Goal: Communication & Community: Participate in discussion

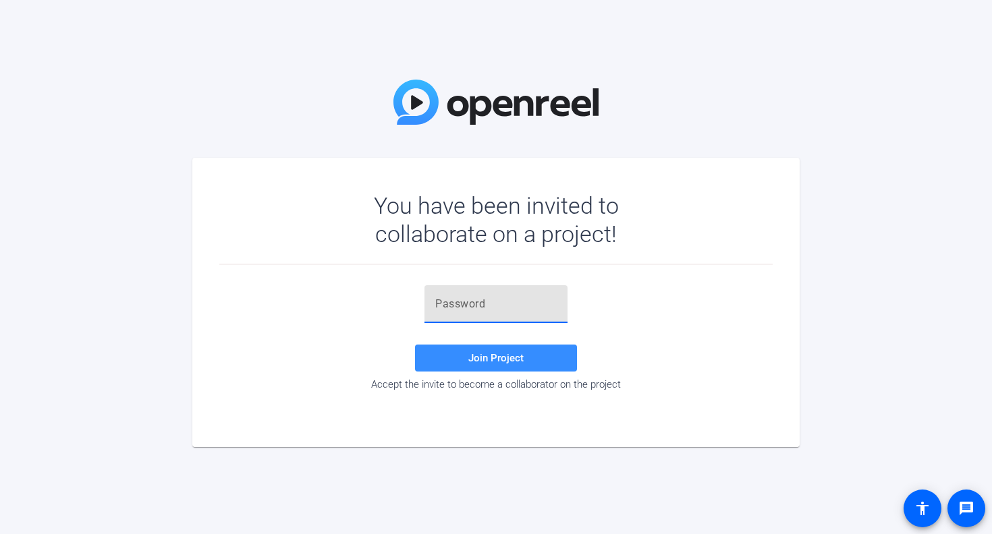
click at [482, 304] on input "text" at bounding box center [495, 304] width 121 height 16
paste input "s%6C@y"
type input "s%6C@y"
click at [478, 356] on span "Join Project" at bounding box center [495, 358] width 55 height 12
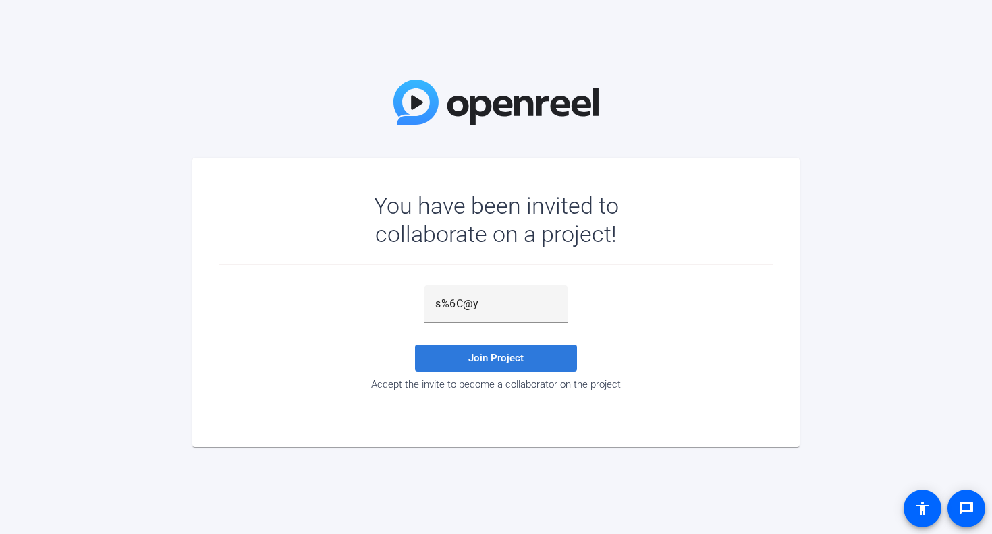
click at [478, 357] on span "Join Project" at bounding box center [495, 358] width 55 height 12
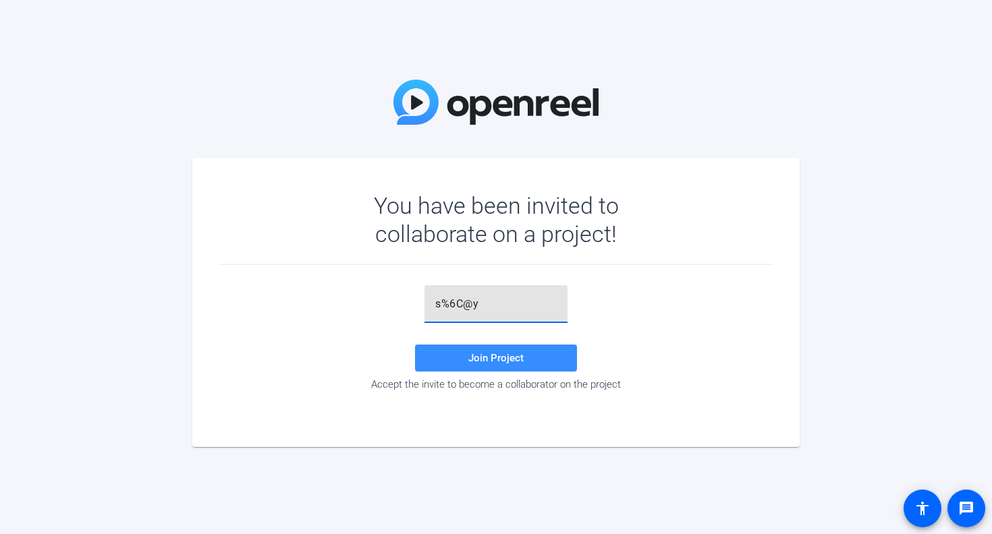
click at [476, 306] on input "s%6C@y" at bounding box center [495, 304] width 121 height 16
drag, startPoint x: 436, startPoint y: 304, endPoint x: 407, endPoint y: 304, distance: 28.3
click at [407, 304] on div "s%6C@y Join Project Accept the invite to become a collaborator on the project" at bounding box center [495, 337] width 553 height 105
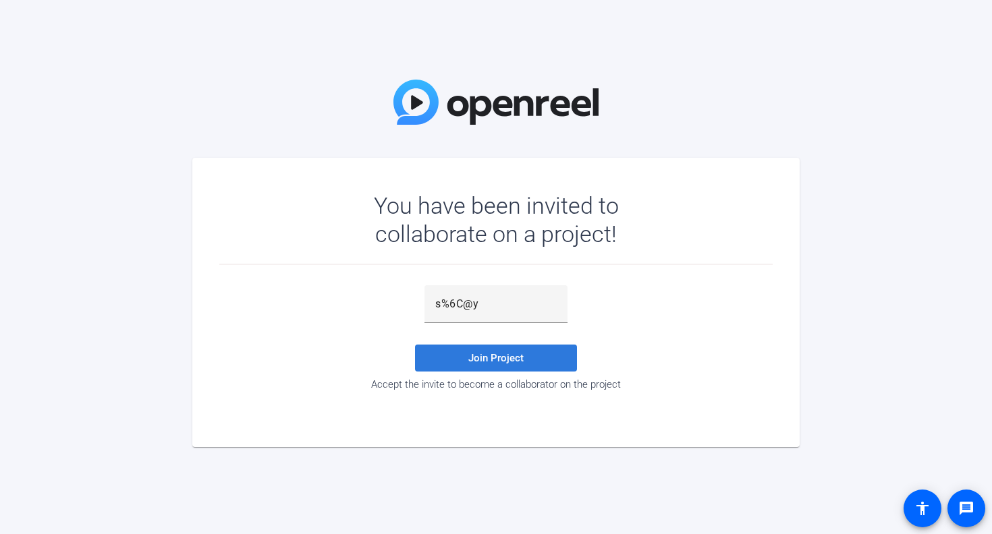
click at [513, 352] on span "Join Project" at bounding box center [495, 358] width 55 height 12
click at [512, 359] on span "Join Project" at bounding box center [495, 358] width 55 height 12
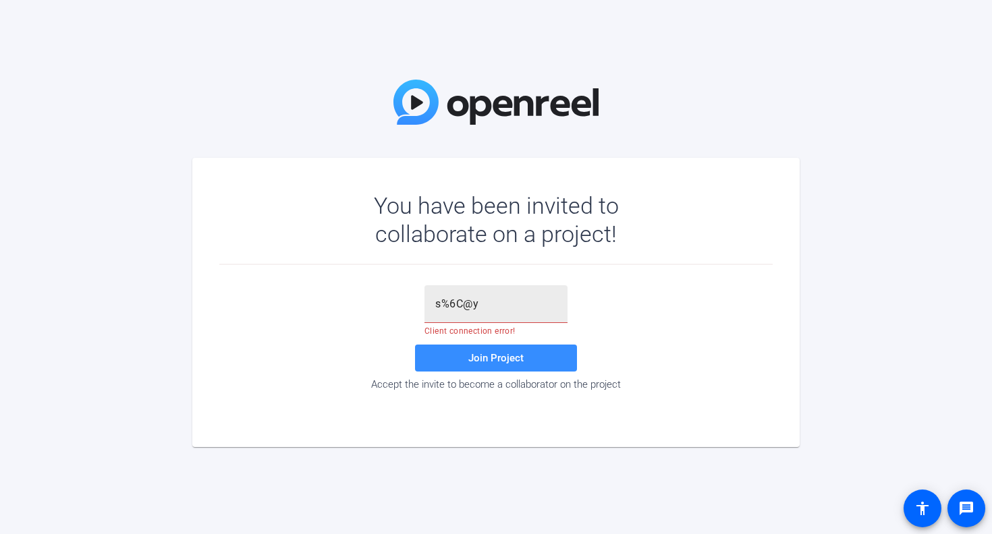
click at [476, 306] on input "s%6C@y" at bounding box center [495, 304] width 121 height 16
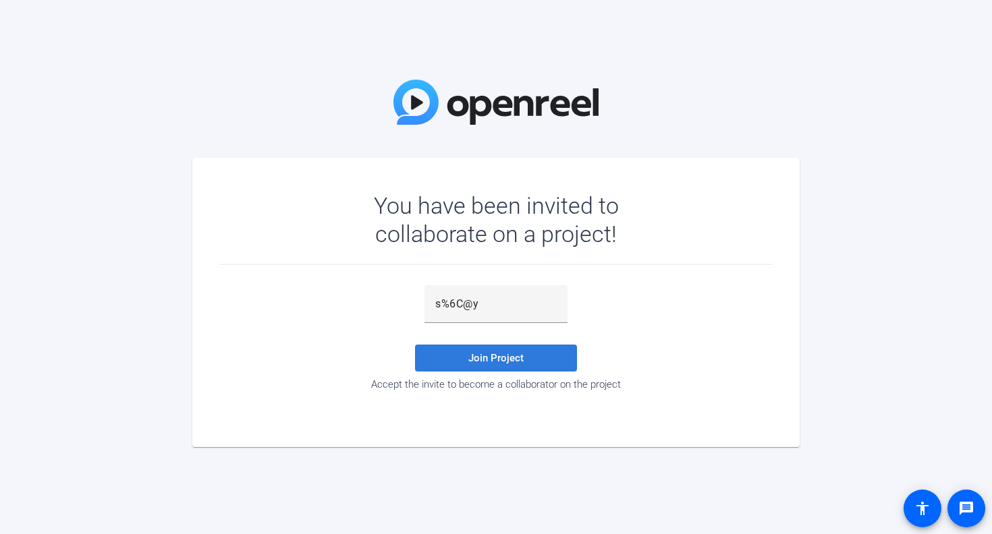
click at [494, 353] on span "Join Project" at bounding box center [495, 358] width 55 height 12
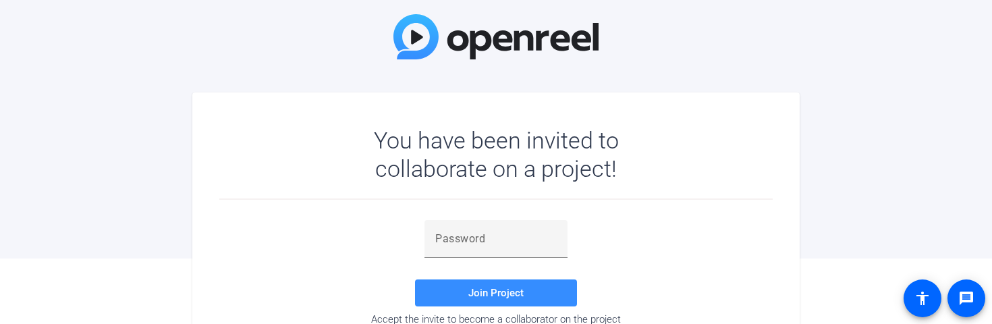
scroll to position [95, 0]
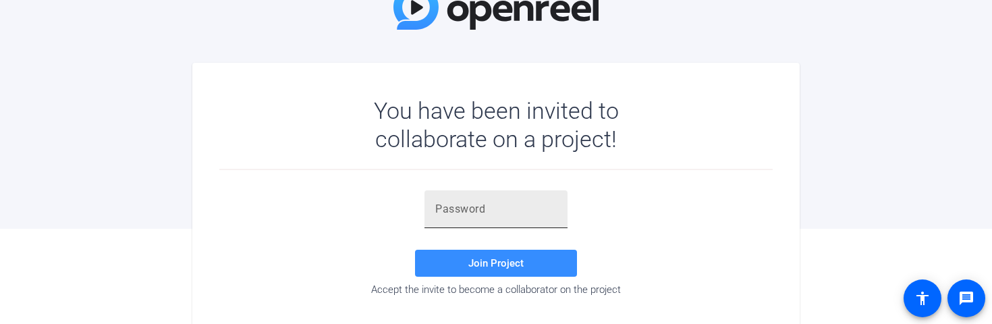
click at [439, 220] on div at bounding box center [495, 209] width 121 height 38
paste input "s%6C@y"
type input "s%6C@y"
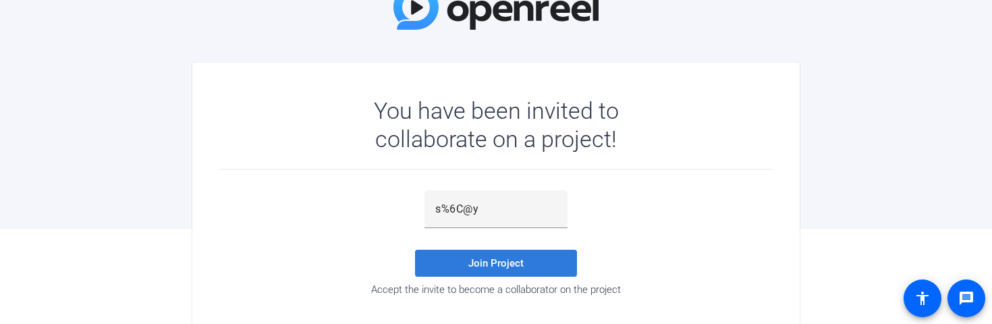
click at [471, 262] on span "Join Project" at bounding box center [495, 263] width 55 height 12
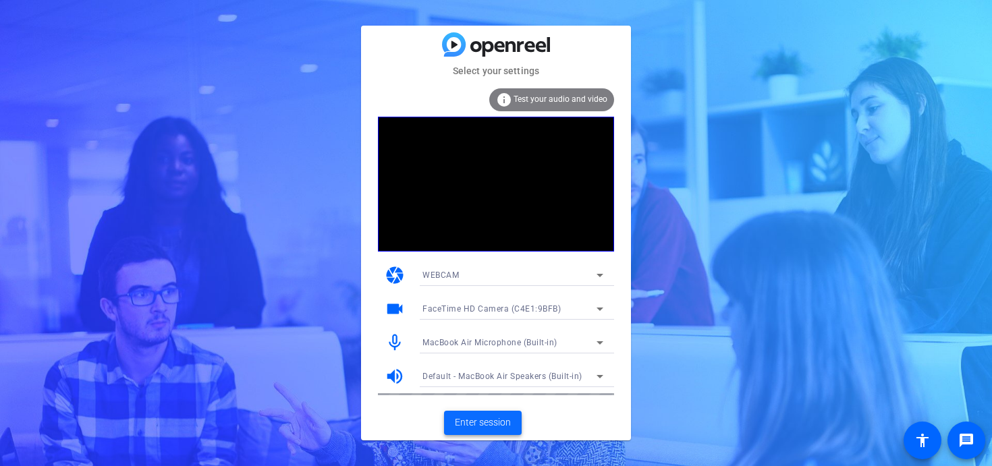
click at [487, 323] on span "Enter session" at bounding box center [483, 423] width 56 height 14
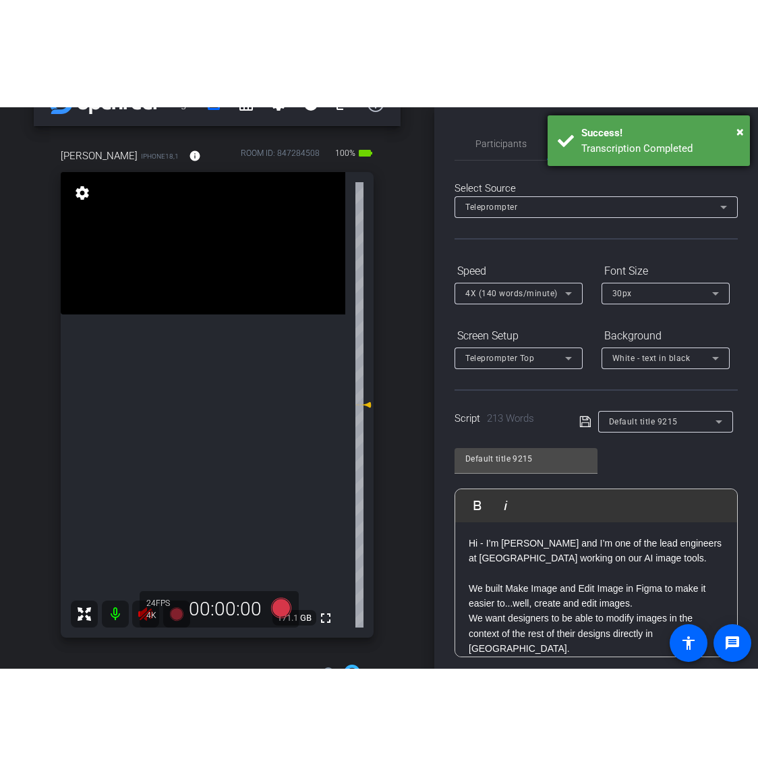
scroll to position [39, 0]
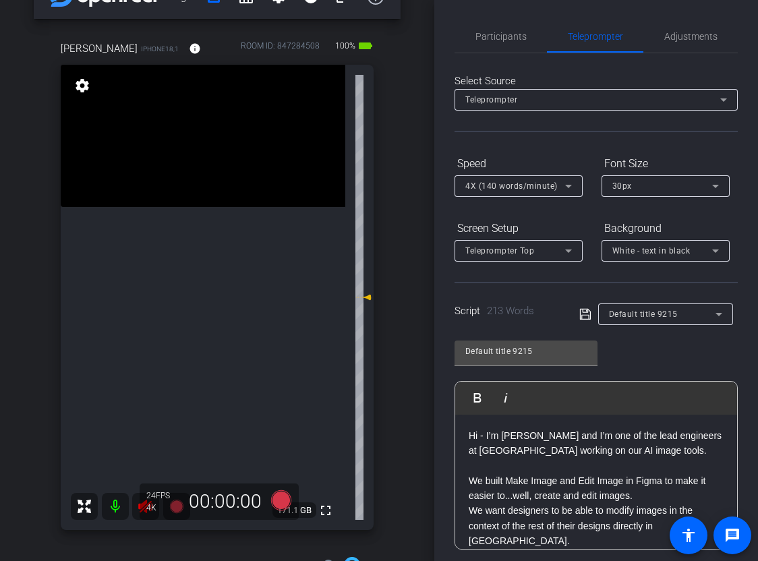
drag, startPoint x: 735, startPoint y: 557, endPoint x: 594, endPoint y: 312, distance: 283.5
click at [594, 312] on openreel-capture-teleprompter "Speed 4X (140 words/minute) Font Size 30px Screen Setup Teleprompter Top Backgr…" at bounding box center [596, 434] width 283 height 565
click at [13, 323] on div "Figma account_box grid_on settings info logout [PERSON_NAME] iPhone18,1 info RO…" at bounding box center [217, 241] width 434 height 561
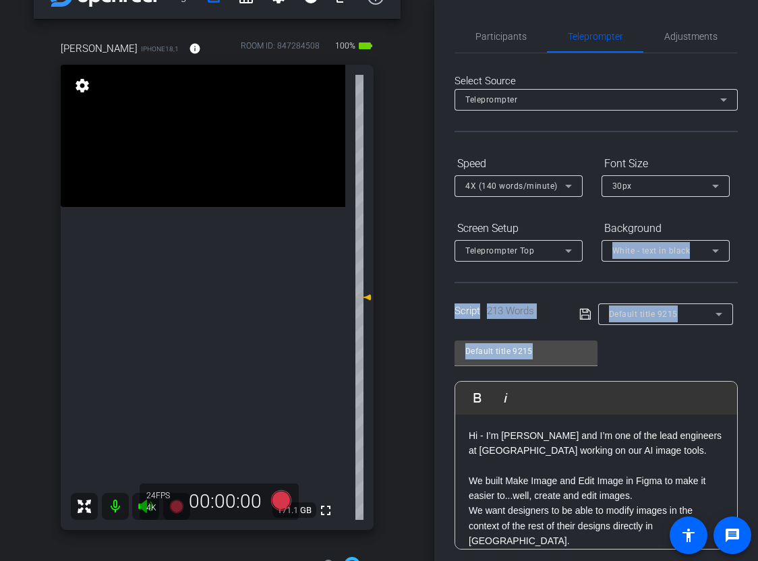
drag, startPoint x: 742, startPoint y: 339, endPoint x: 723, endPoint y: 229, distance: 110.9
click at [723, 229] on div "Participants Teleprompter Adjustments [PERSON_NAME] Collaborator Fridays Admin …" at bounding box center [596, 280] width 324 height 561
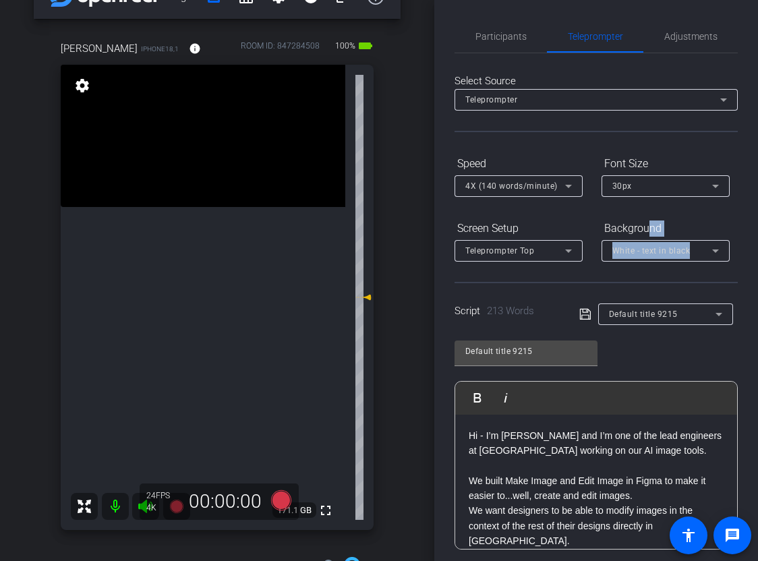
drag, startPoint x: 737, startPoint y: 263, endPoint x: 649, endPoint y: 227, distance: 95.3
click at [649, 227] on div "Select Source Teleprompter Speed 4X (140 words/minute) Font Size 30px Screen Se…" at bounding box center [596, 385] width 283 height 664
drag, startPoint x: 424, startPoint y: 558, endPoint x: 409, endPoint y: 712, distance: 154.5
click at [409, 323] on html "Accessibility Screen-Reader Guide, Feedback, and Issue Reporting | New window m…" at bounding box center [379, 280] width 758 height 561
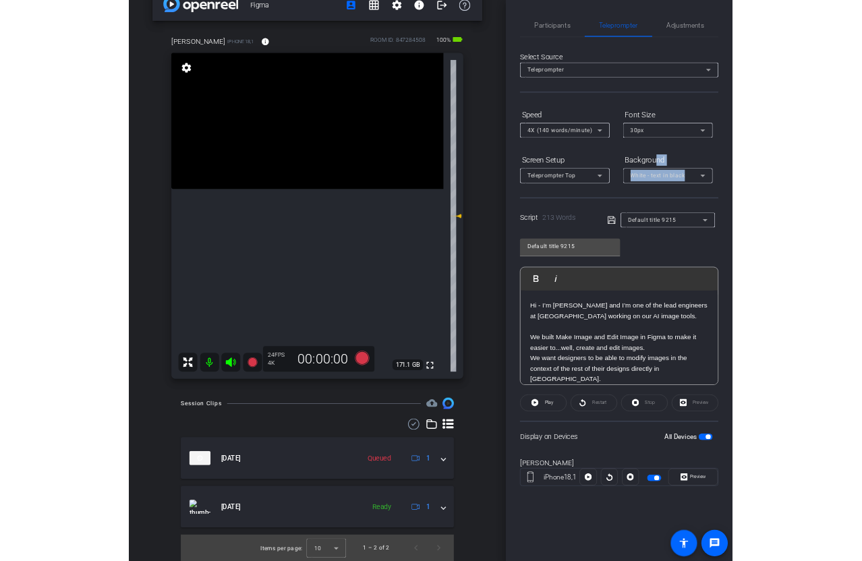
scroll to position [28, 0]
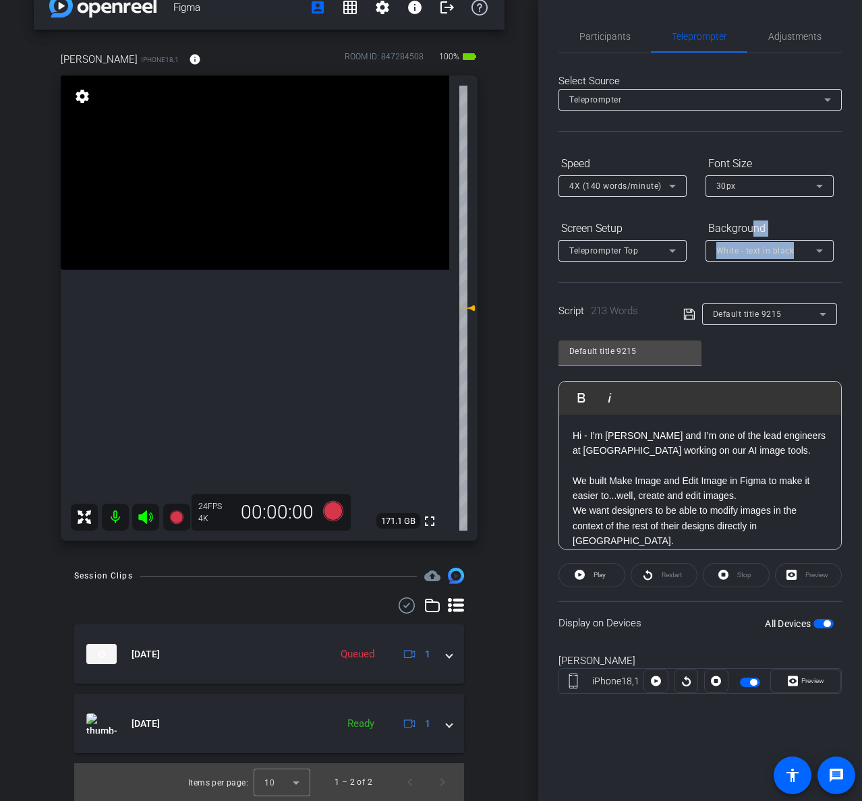
click at [506, 323] on div "Figma account_box grid_on settings info logout [PERSON_NAME] iPhone18,1 info RO…" at bounding box center [269, 372] width 538 height 801
click at [26, 323] on div "Figma account_box grid_on settings info logout [PERSON_NAME] iPhone18,1 info RO…" at bounding box center [269, 372] width 538 height 801
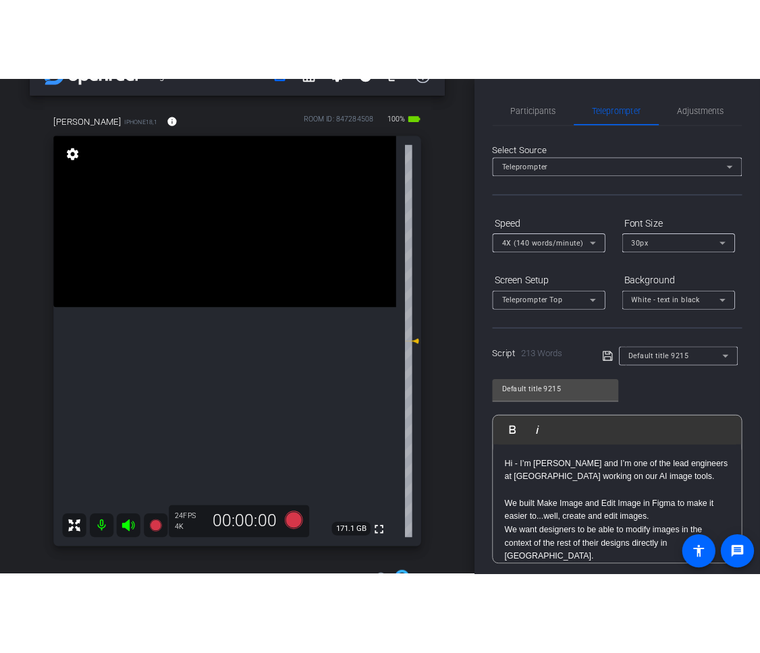
scroll to position [39, 0]
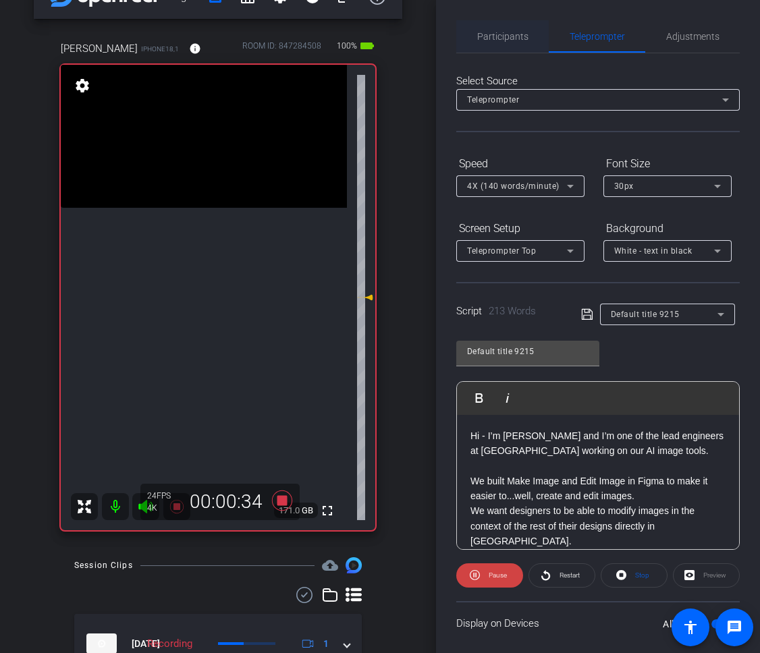
click at [505, 37] on span "Participants" at bounding box center [502, 36] width 51 height 9
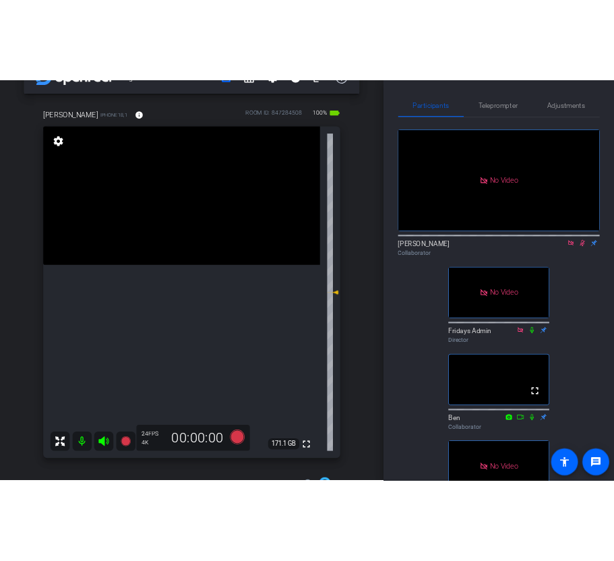
scroll to position [1, 0]
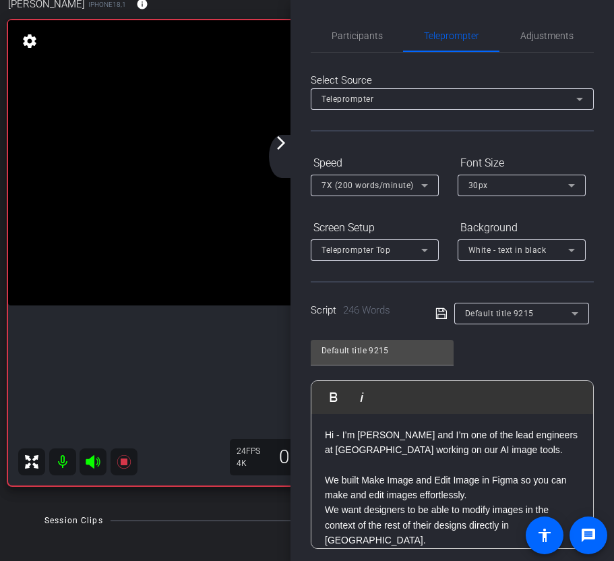
click at [288, 146] on mat-icon "arrow_forward_ios" at bounding box center [281, 143] width 16 height 16
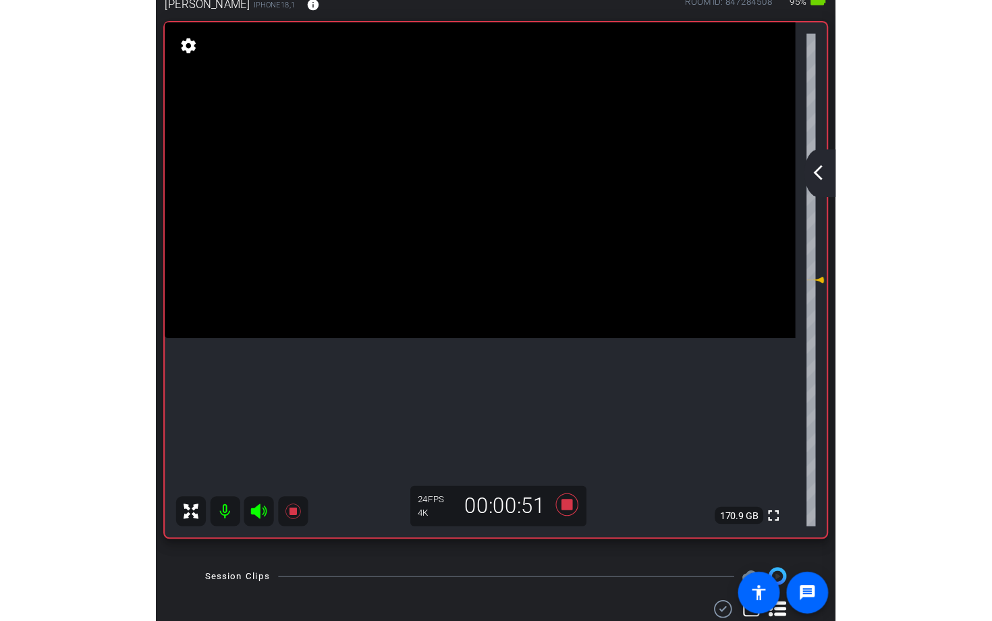
scroll to position [0, 0]
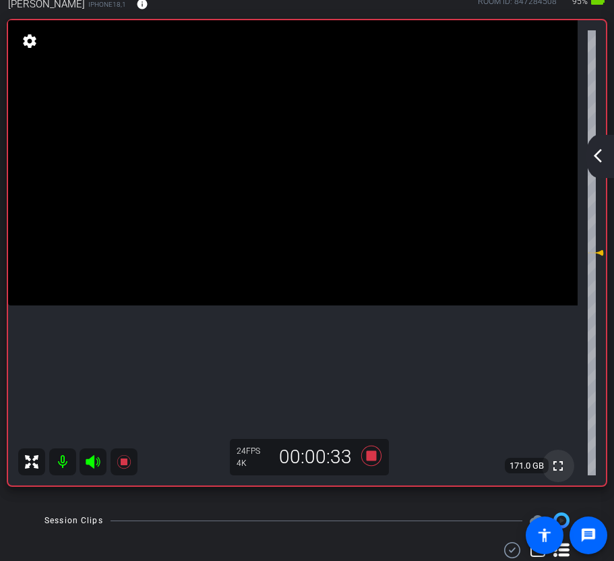
click at [562, 323] on mat-icon "fullscreen" at bounding box center [558, 466] width 16 height 16
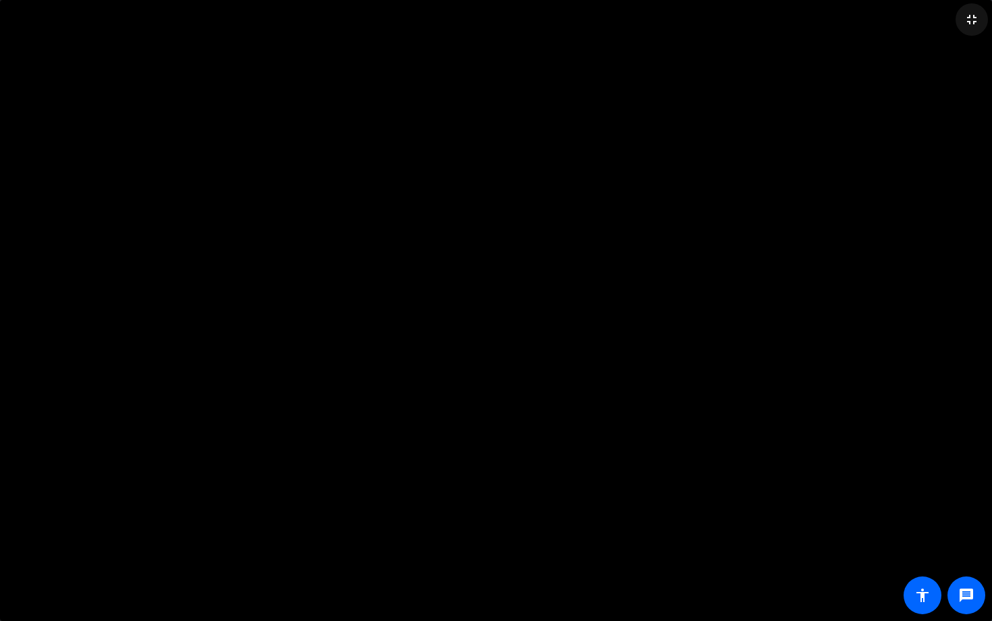
click at [968, 18] on mat-icon "fullscreen_exit" at bounding box center [971, 19] width 16 height 16
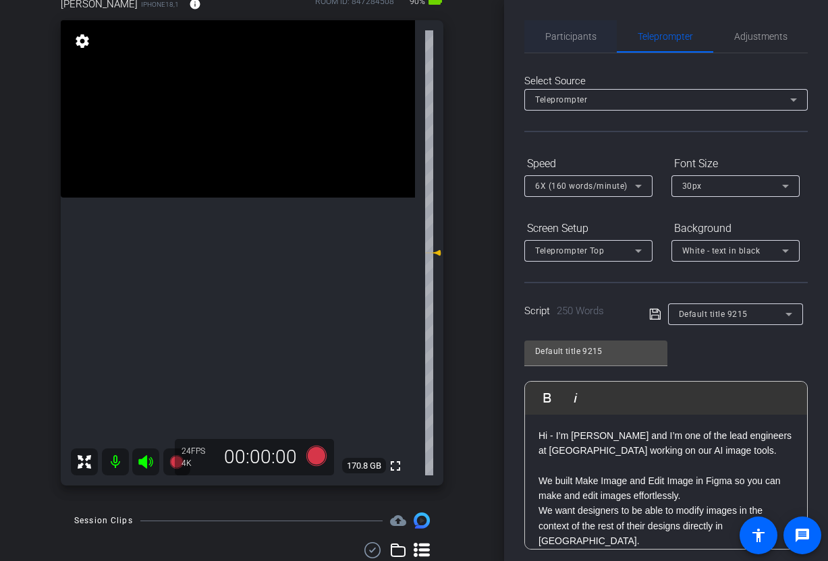
click at [551, 39] on span "Participants" at bounding box center [570, 36] width 51 height 9
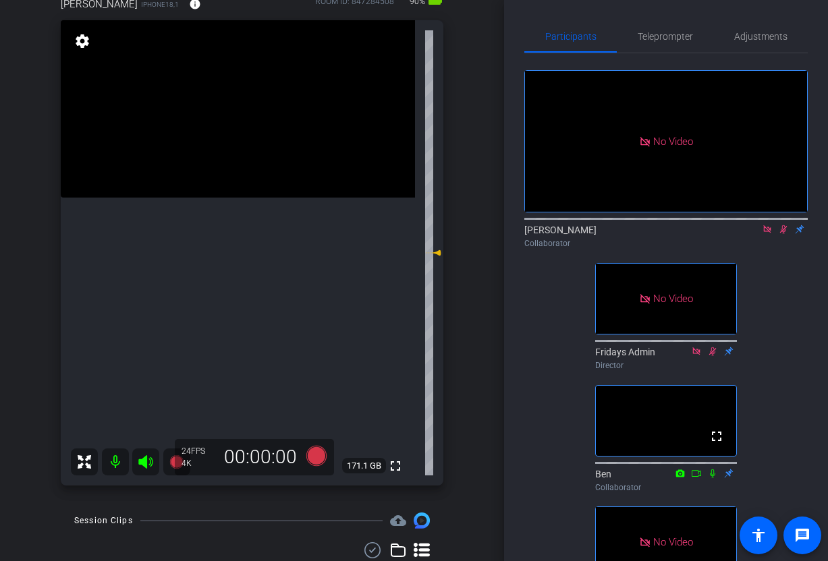
click at [782, 225] on icon at bounding box center [783, 229] width 7 height 9
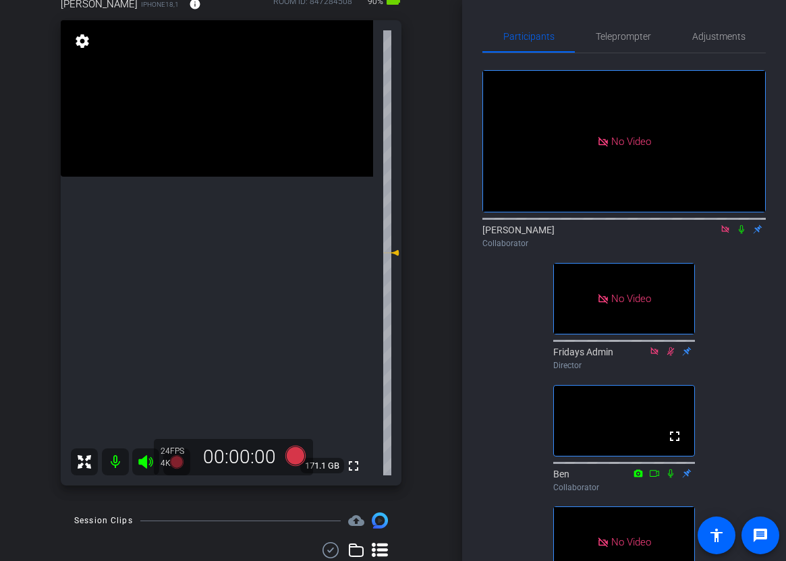
click at [740, 225] on icon at bounding box center [741, 229] width 5 height 9
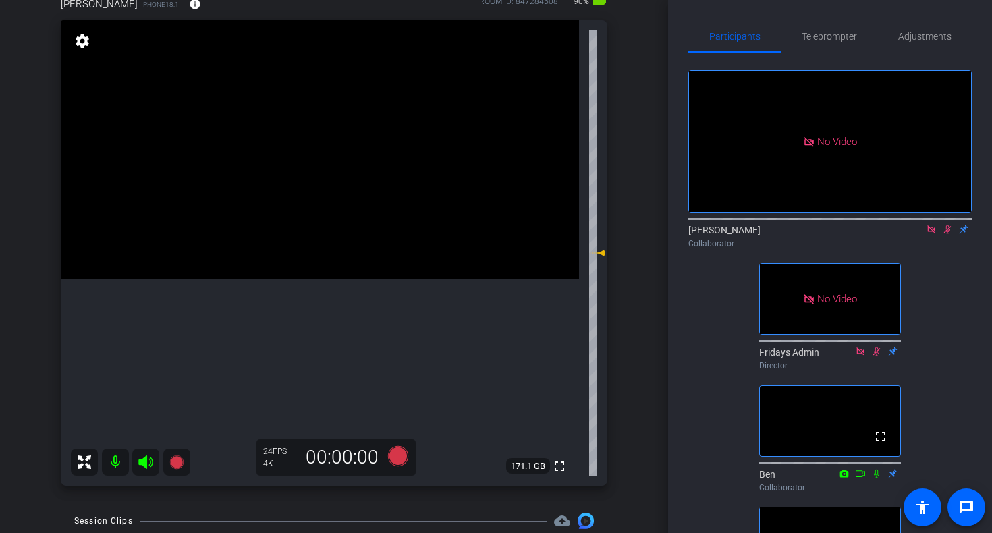
click at [950, 225] on icon at bounding box center [947, 229] width 11 height 9
